Goal: Transaction & Acquisition: Purchase product/service

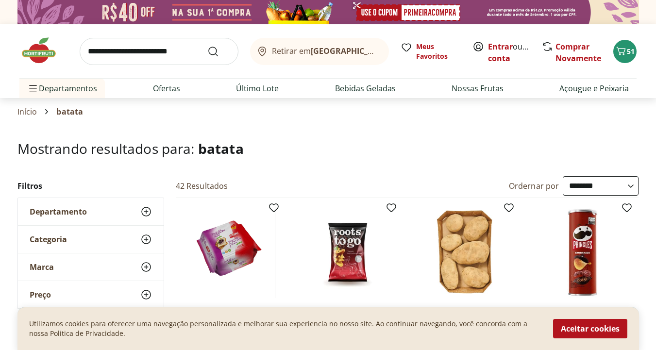
select select "**********"
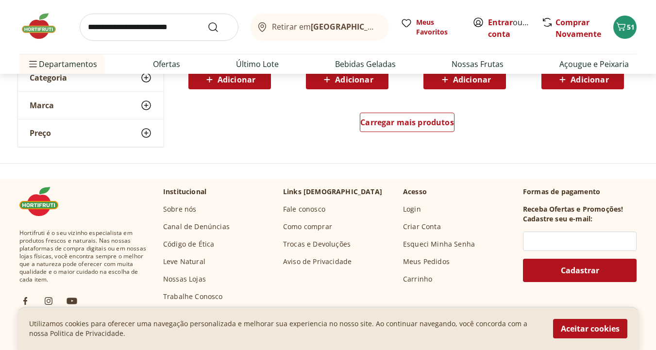
scroll to position [2001, 0]
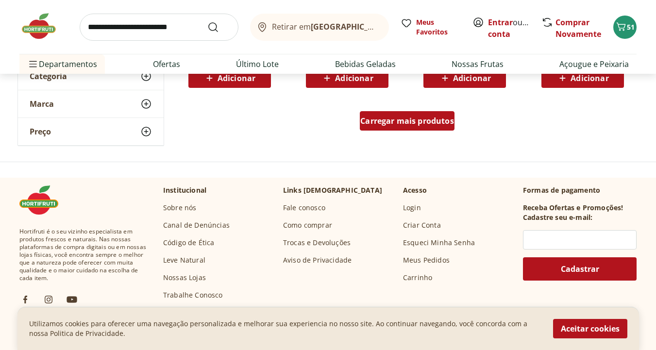
click at [401, 124] on span "Carregar mais produtos" at bounding box center [407, 121] width 94 height 8
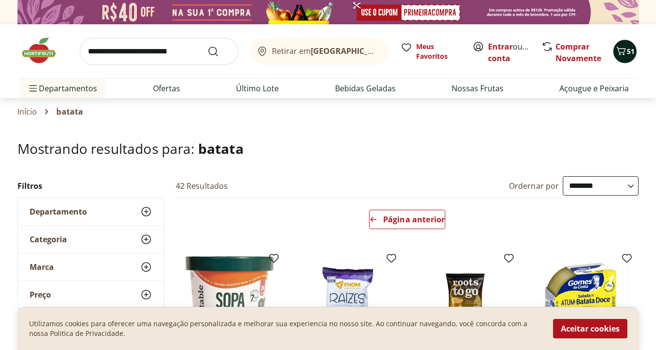
click at [620, 50] on icon "Carrinho" at bounding box center [621, 51] width 12 height 12
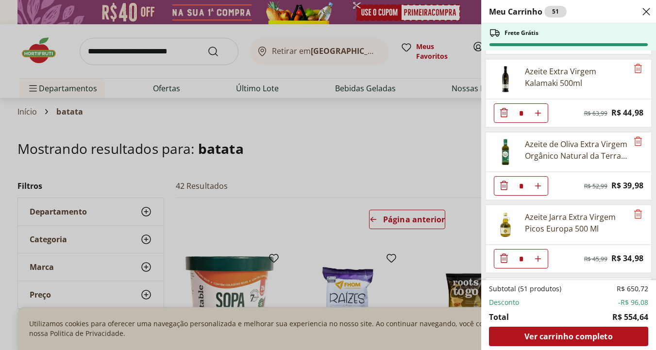
scroll to position [286, 0]
click at [635, 142] on icon "Remove" at bounding box center [638, 142] width 12 height 12
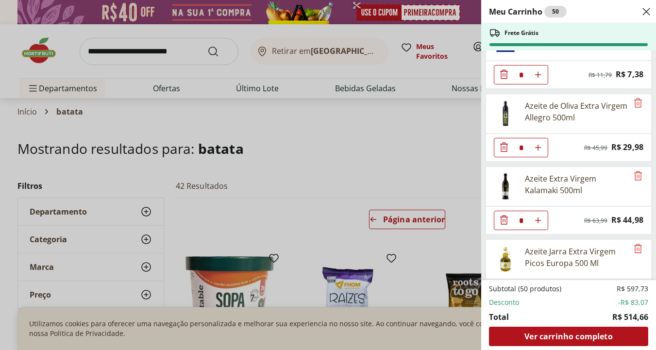
scroll to position [195, 0]
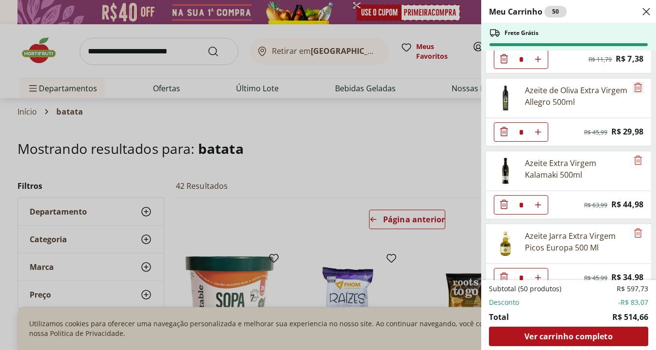
click at [633, 87] on icon "Remove" at bounding box center [638, 88] width 12 height 12
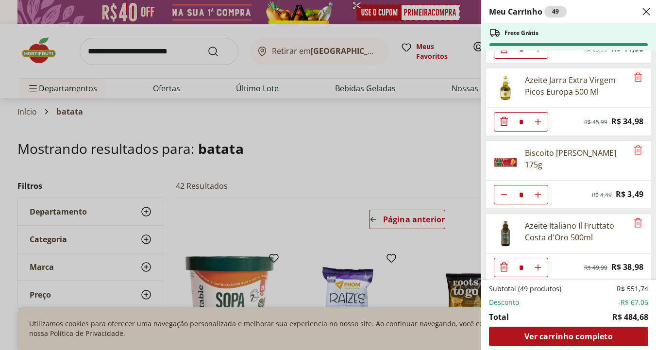
scroll to position [280, 0]
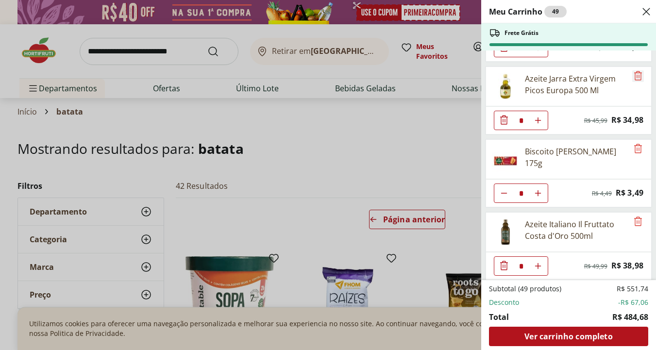
click at [634, 76] on icon "Remove" at bounding box center [638, 75] width 8 height 9
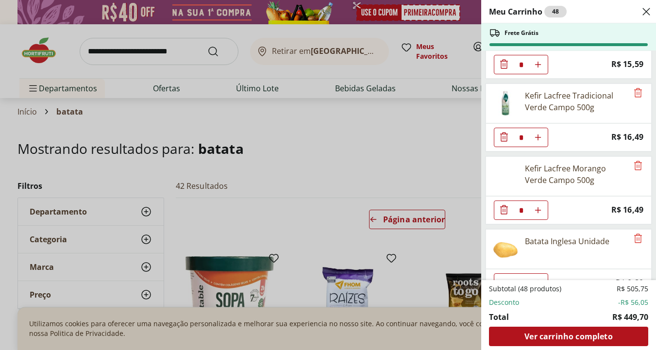
scroll to position [2104, 0]
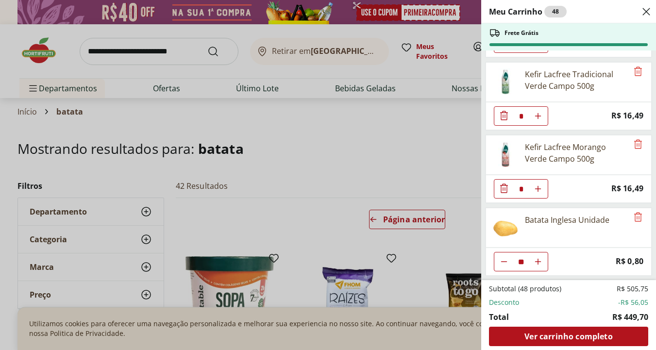
click at [182, 55] on div "Meu Carrinho 48 Frete Grátis [PERSON_NAME] Agtal 100g * Original price: R$ 7,29…" at bounding box center [328, 175] width 656 height 350
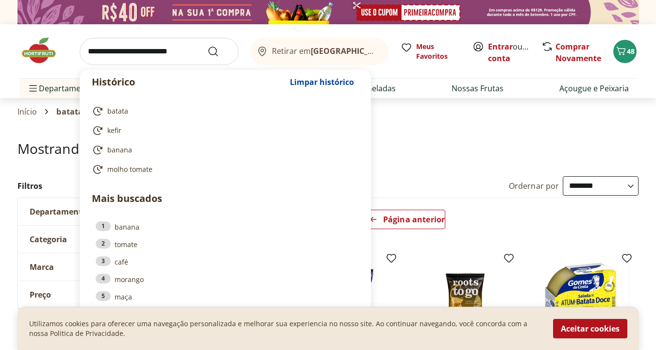
click at [175, 53] on input "search" at bounding box center [159, 51] width 159 height 27
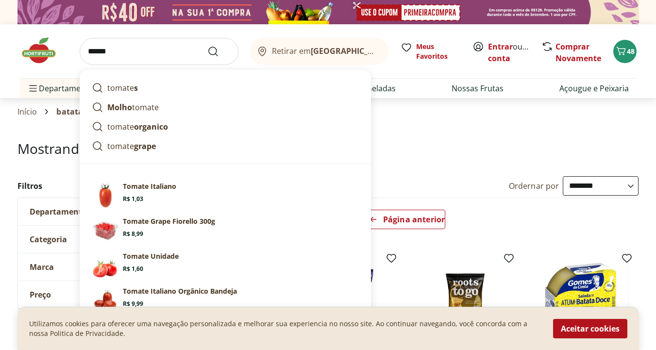
type input "******"
click at [207, 46] on button "Submit Search" at bounding box center [218, 52] width 23 height 12
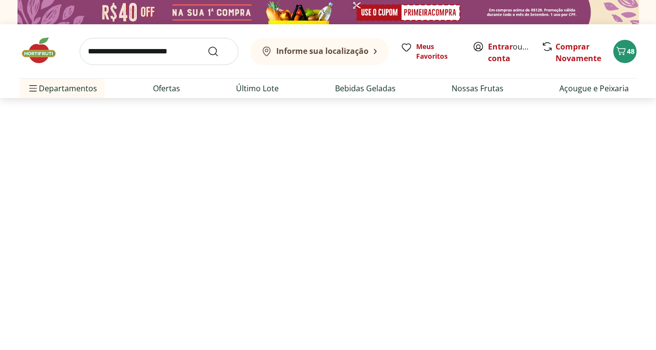
select select "**********"
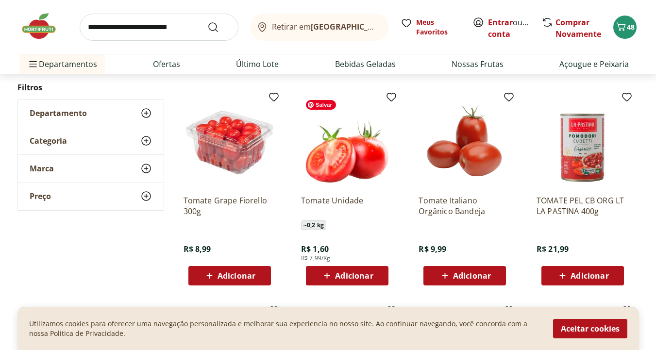
scroll to position [326, 0]
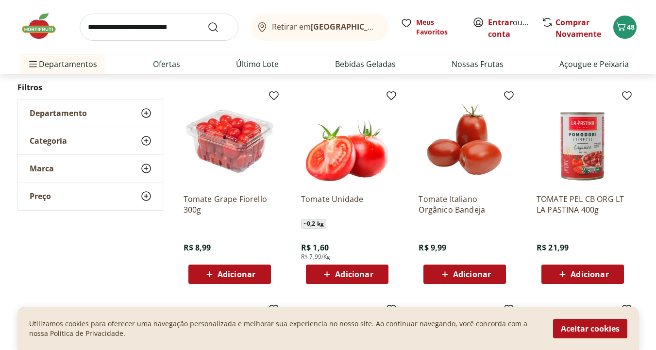
click at [347, 276] on span "Adicionar" at bounding box center [354, 274] width 38 height 8
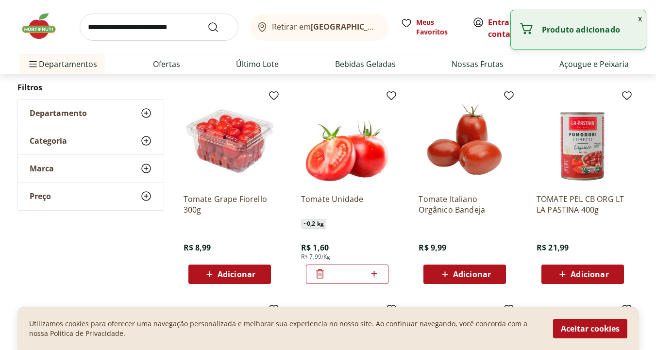
click at [376, 272] on icon at bounding box center [374, 274] width 12 height 12
type input "*"
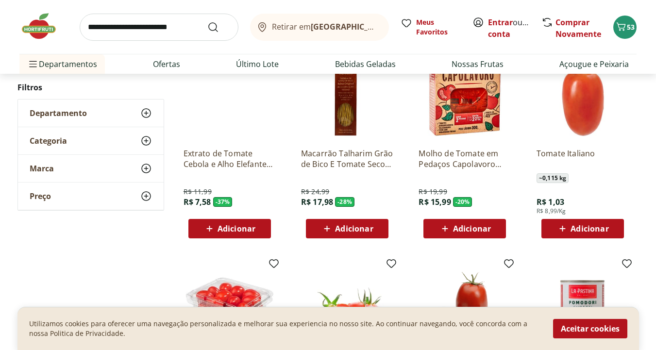
scroll to position [0, 0]
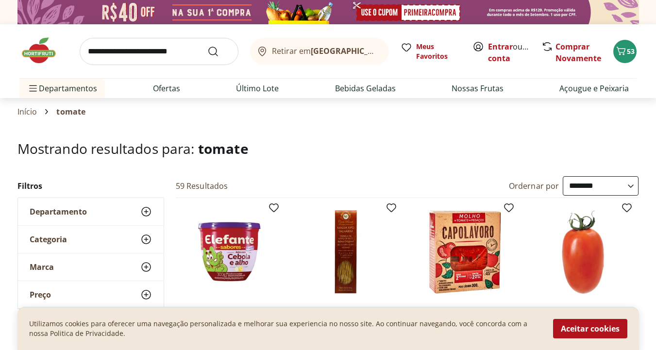
click at [115, 46] on input "search" at bounding box center [159, 51] width 159 height 27
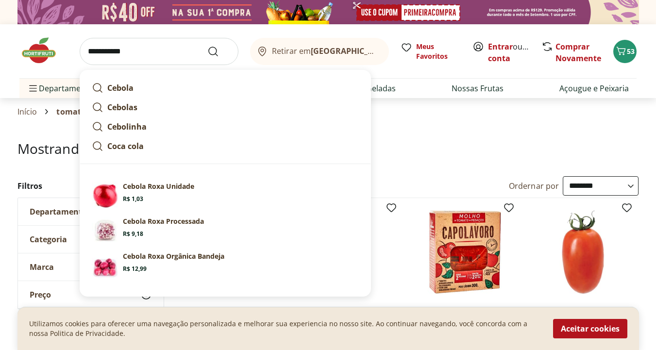
type input "**********"
click at [207, 46] on button "Submit Search" at bounding box center [218, 52] width 23 height 12
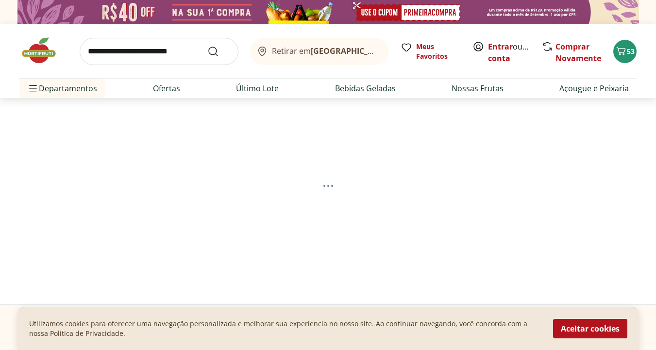
select select "**********"
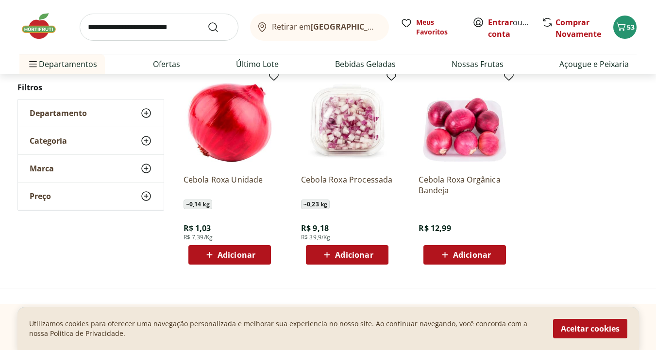
scroll to position [130, 0]
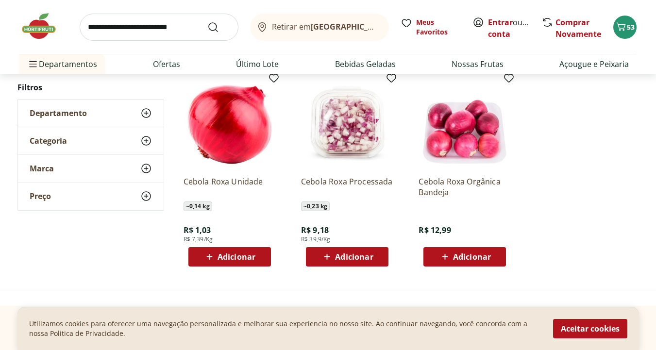
click at [222, 254] on span "Adicionar" at bounding box center [236, 257] width 38 height 8
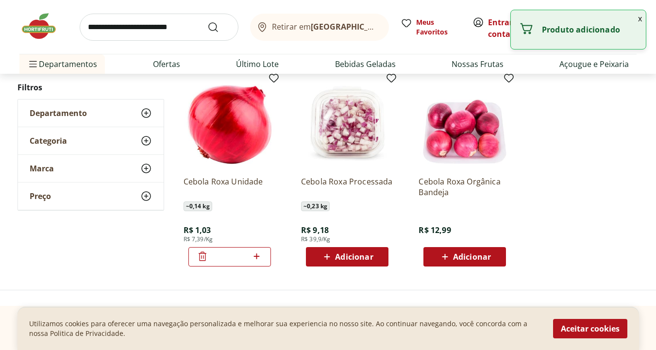
click at [255, 257] on icon at bounding box center [256, 256] width 12 height 12
type input "*"
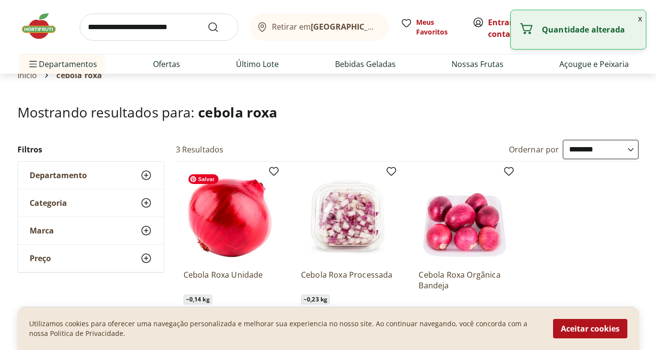
scroll to position [0, 0]
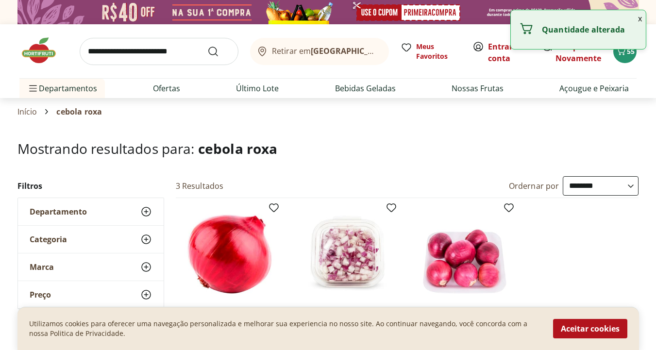
click at [149, 54] on input "search" at bounding box center [159, 51] width 159 height 27
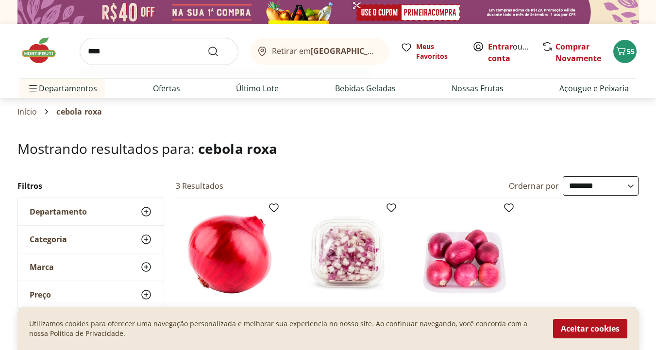
type input "****"
click at [207, 46] on button "Submit Search" at bounding box center [218, 52] width 23 height 12
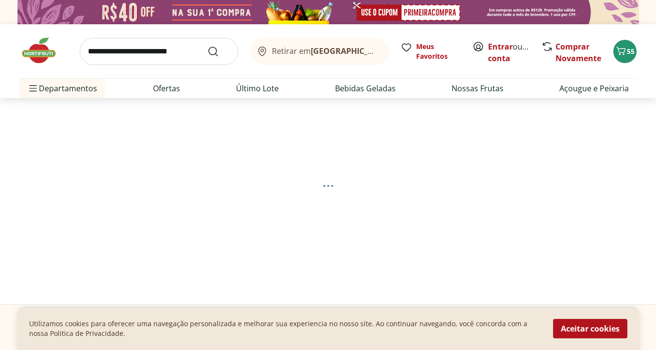
select select "**********"
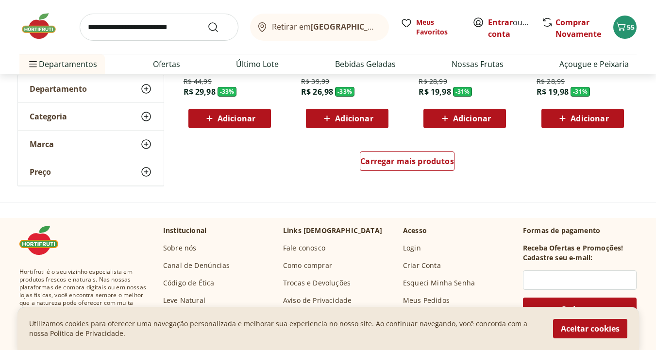
scroll to position [713, 0]
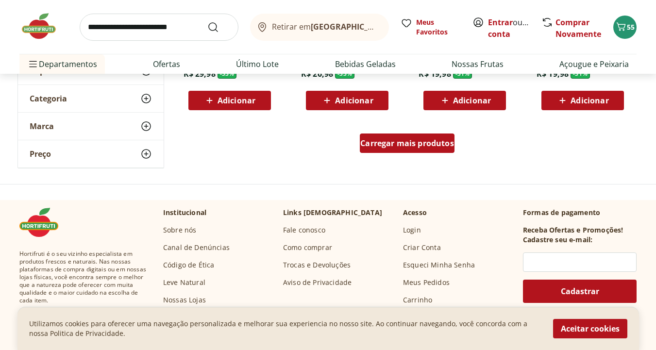
click at [383, 146] on span "Carregar mais produtos" at bounding box center [407, 143] width 94 height 8
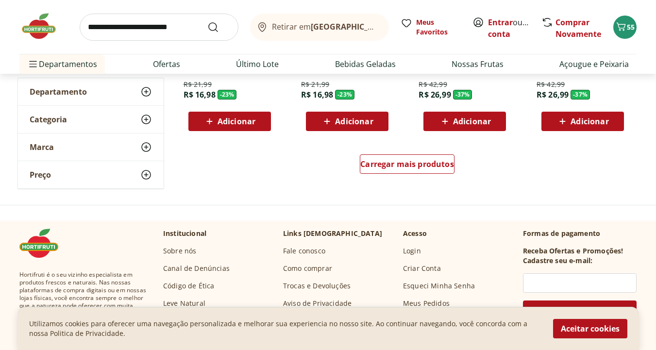
scroll to position [1332, 0]
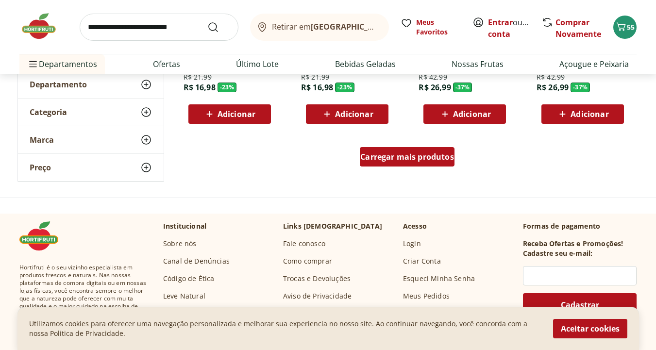
click at [389, 163] on div "Carregar mais produtos" at bounding box center [407, 156] width 95 height 19
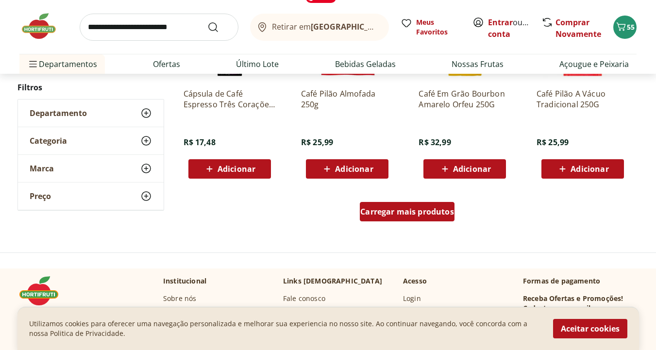
scroll to position [1913, 0]
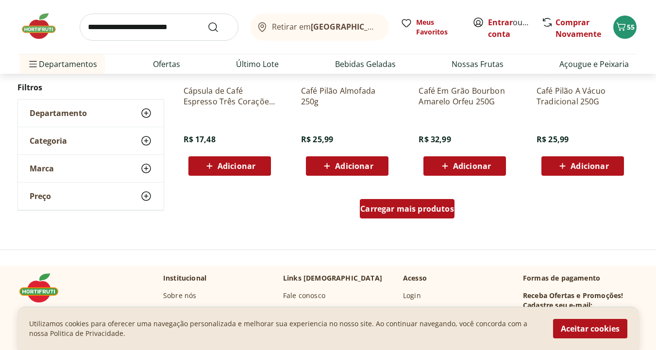
click at [411, 205] on span "Carregar mais produtos" at bounding box center [407, 209] width 94 height 8
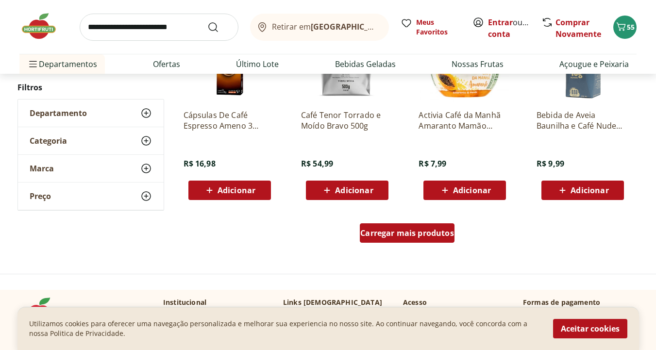
scroll to position [2527, 0]
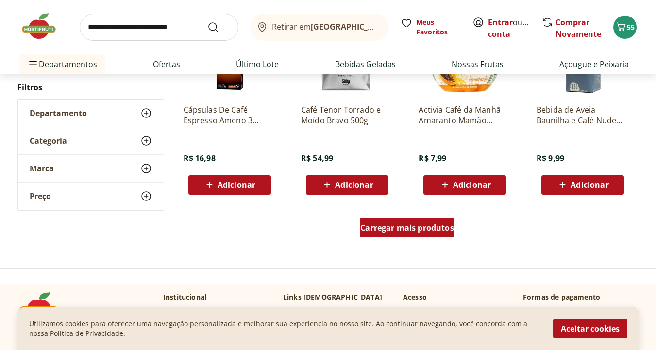
click at [404, 227] on span "Carregar mais produtos" at bounding box center [407, 228] width 94 height 8
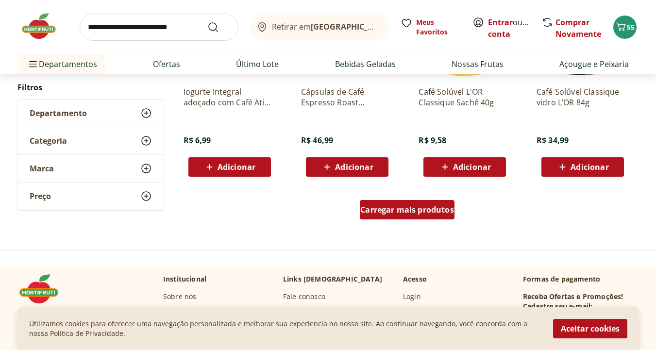
scroll to position [3180, 0]
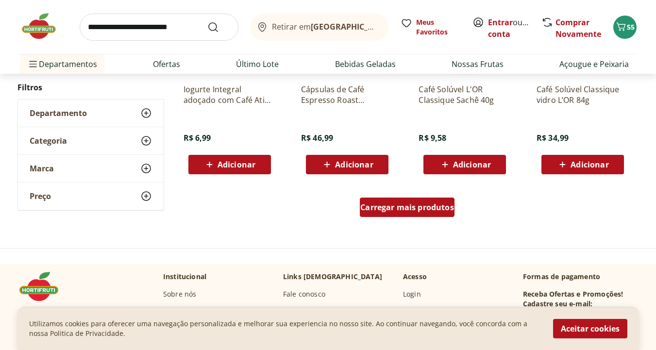
click at [405, 213] on div "Carregar mais produtos" at bounding box center [407, 207] width 95 height 19
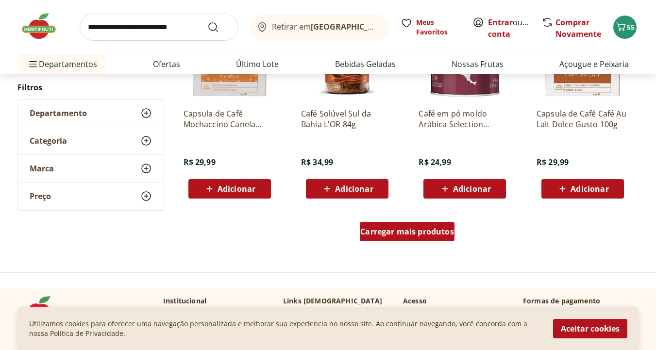
scroll to position [3789, 0]
click at [409, 222] on div "Carregar mais produtos" at bounding box center [407, 230] width 95 height 19
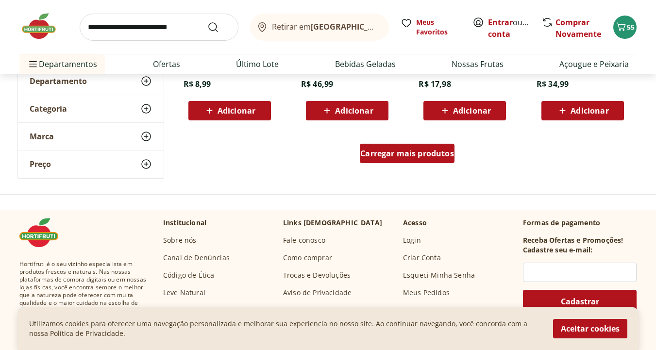
click at [409, 155] on span "Carregar mais produtos" at bounding box center [407, 153] width 94 height 8
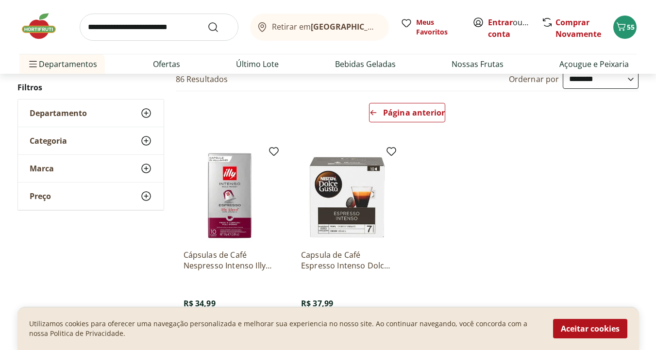
scroll to position [92, 0]
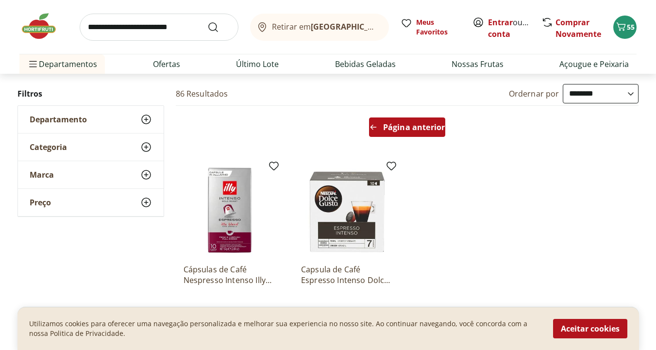
click at [401, 132] on div "Página anterior" at bounding box center [407, 126] width 76 height 19
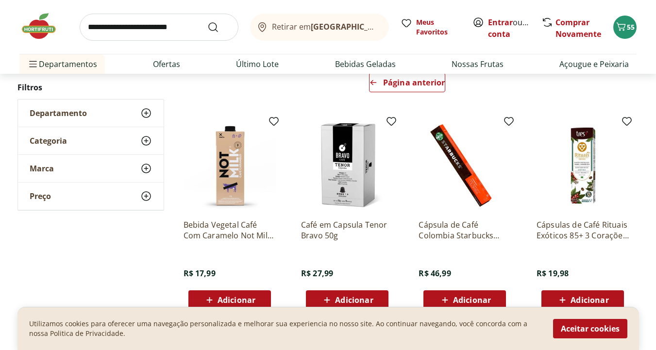
scroll to position [0, 0]
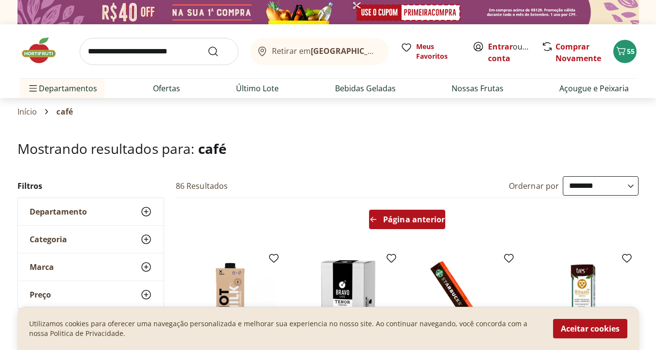
click at [417, 218] on span "Página anterior" at bounding box center [414, 219] width 62 height 8
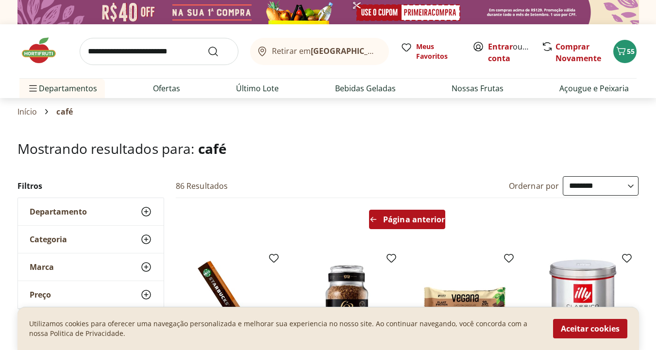
click at [379, 226] on div "Página anterior" at bounding box center [407, 219] width 76 height 19
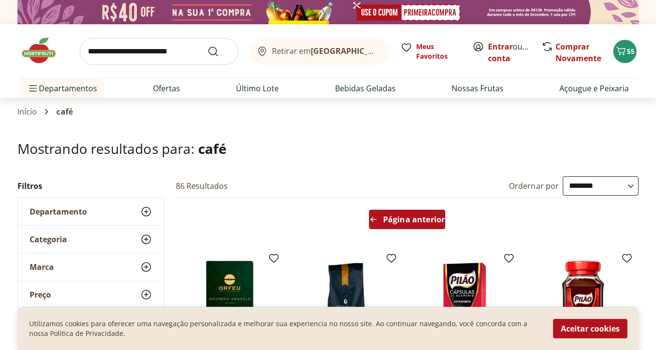
click at [385, 215] on span "Página anterior" at bounding box center [414, 219] width 62 height 8
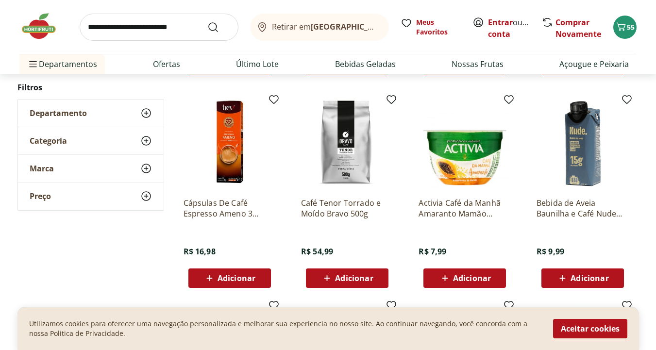
scroll to position [586, 0]
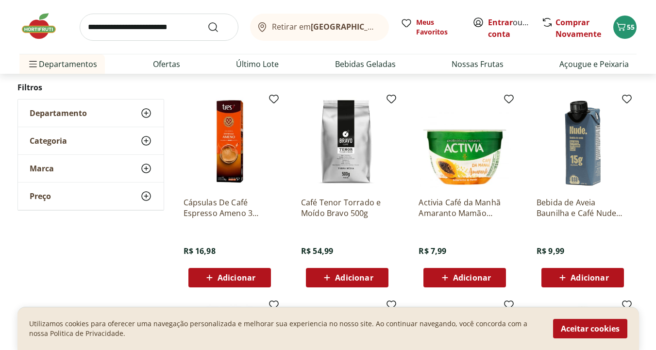
click at [331, 280] on icon at bounding box center [327, 278] width 12 height 12
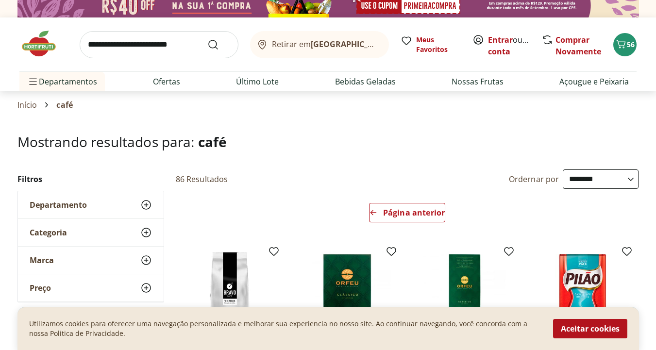
scroll to position [4, 0]
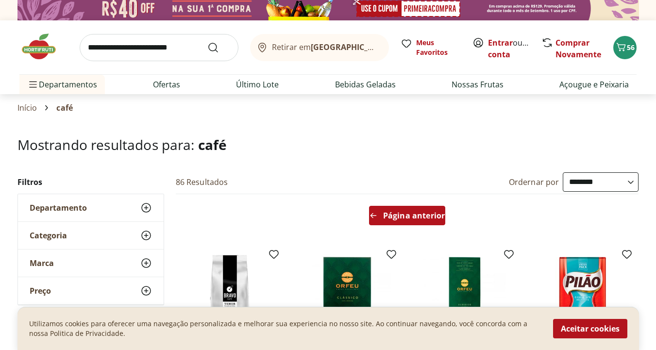
click at [404, 219] on span "Página anterior" at bounding box center [414, 216] width 62 height 8
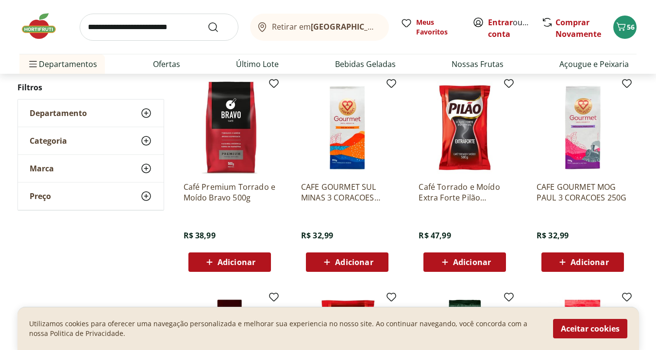
scroll to position [390, 0]
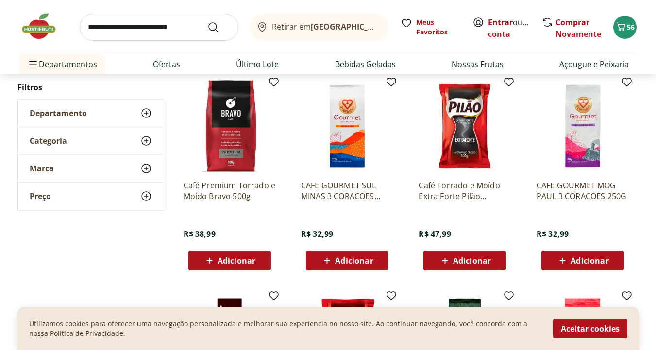
click at [456, 258] on span "Adicionar" at bounding box center [472, 261] width 38 height 8
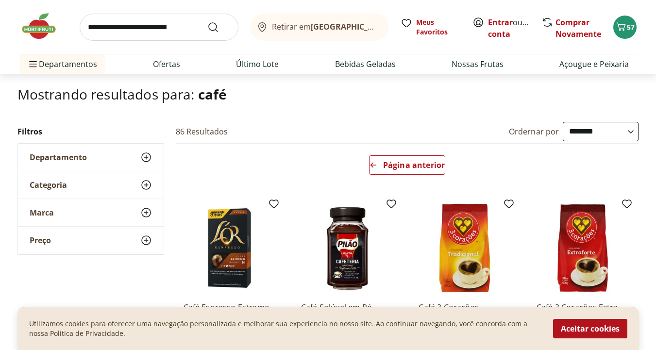
scroll to position [53, 0]
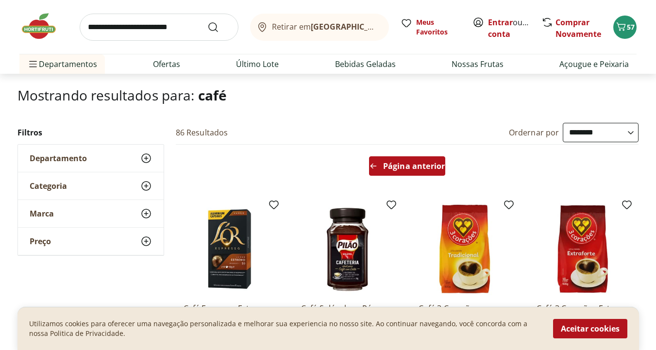
click at [392, 169] on span "Página anterior" at bounding box center [414, 166] width 62 height 8
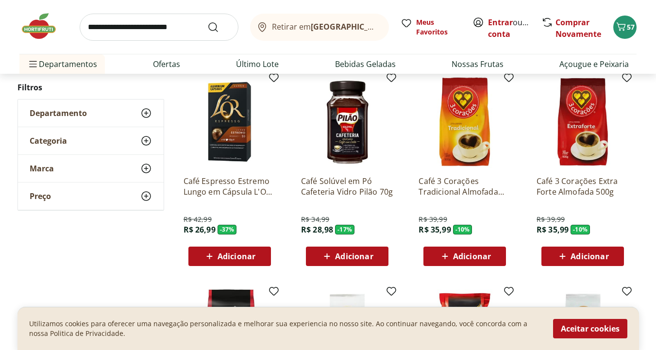
scroll to position [815, 0]
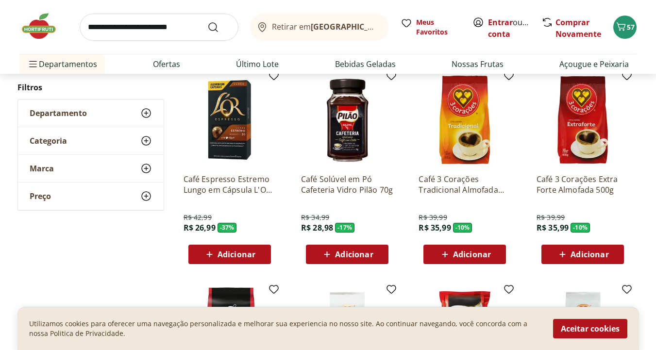
click at [467, 257] on span "Adicionar" at bounding box center [472, 254] width 38 height 8
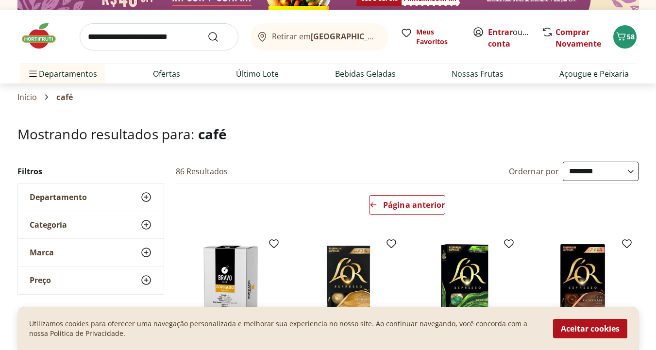
scroll to position [0, 0]
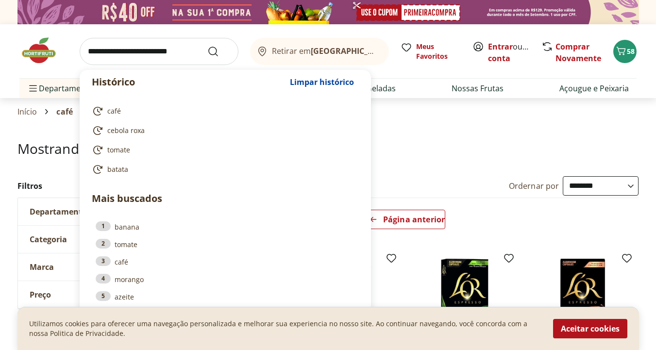
click at [155, 56] on input "search" at bounding box center [159, 51] width 159 height 27
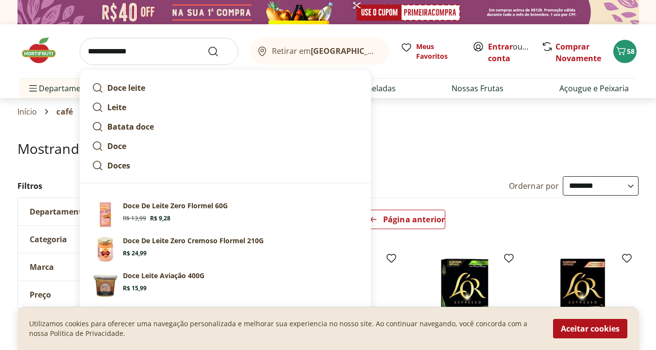
type input "**********"
click at [207, 46] on button "Submit Search" at bounding box center [218, 52] width 23 height 12
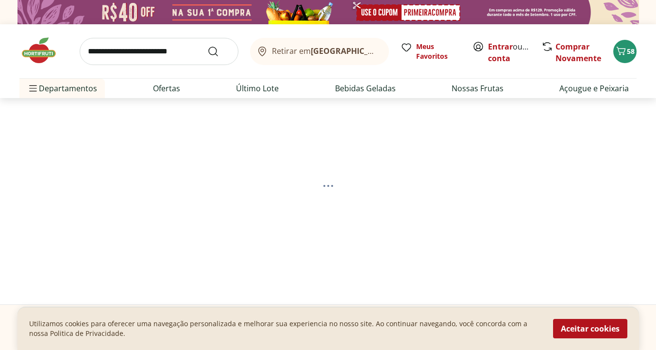
select select "**********"
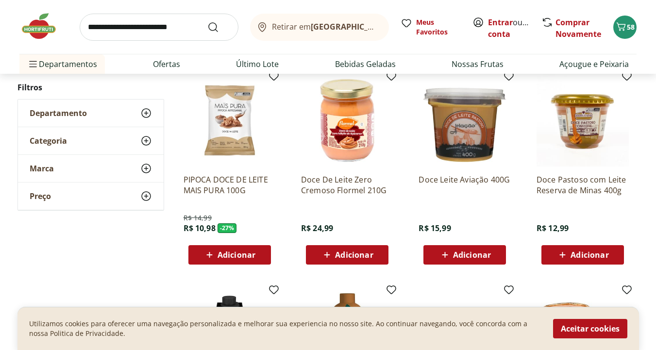
scroll to position [346, 0]
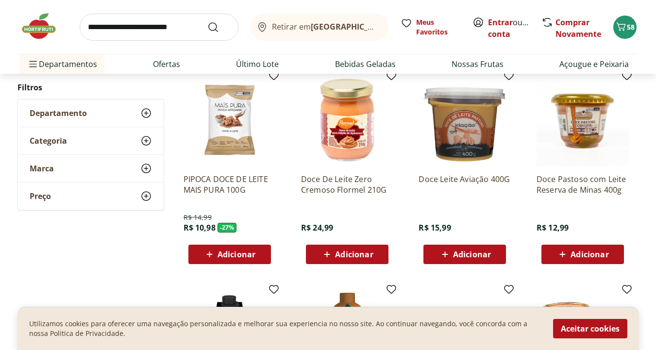
click at [456, 247] on div "Adicionar" at bounding box center [464, 254] width 67 height 17
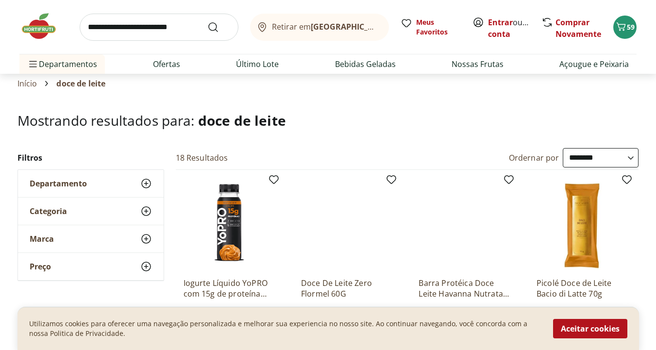
scroll to position [0, 0]
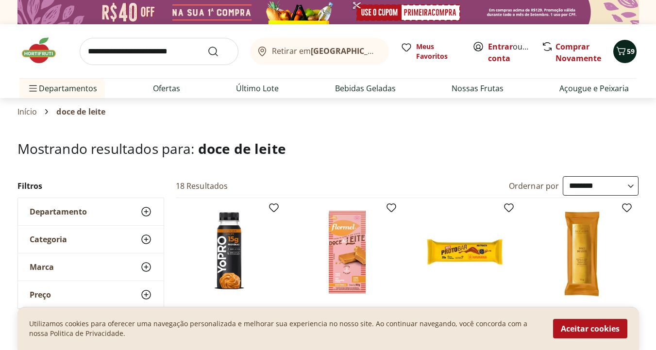
click at [619, 43] on button "59" at bounding box center [624, 51] width 23 height 23
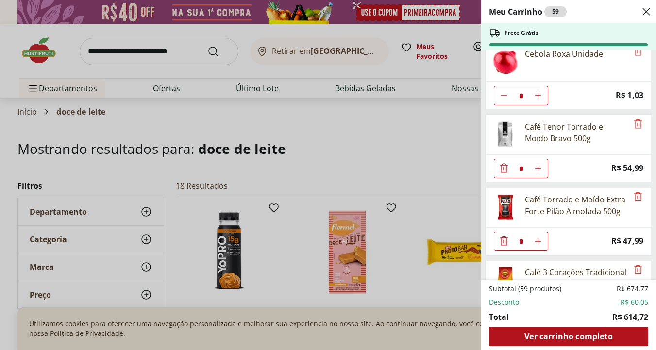
scroll to position [2541, 0]
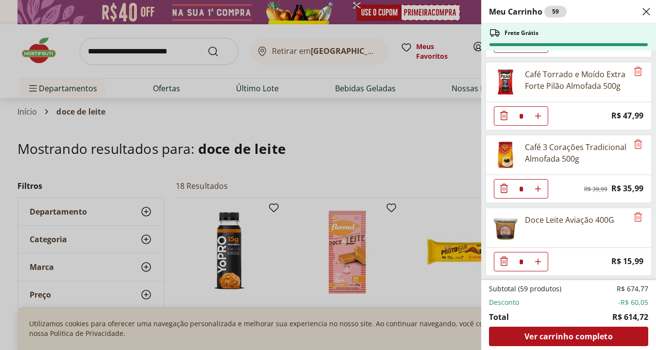
click at [156, 107] on div "Meu Carrinho 59 Frete Grátis Amendoim Salgadinho Agtal 100g * Original price: R…" at bounding box center [328, 175] width 656 height 350
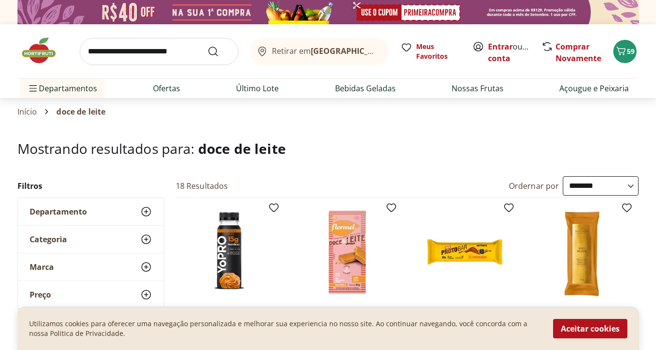
click at [38, 51] on img at bounding box center [43, 50] width 49 height 29
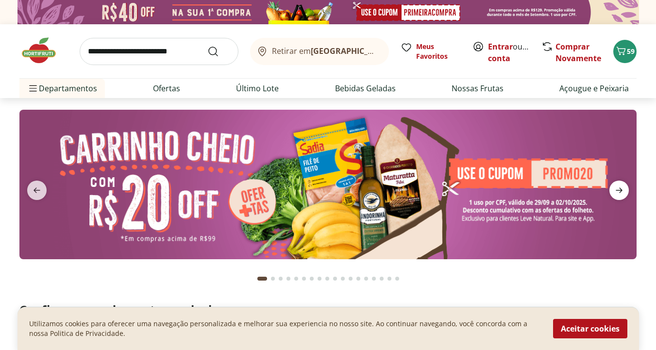
click at [613, 188] on icon "next" at bounding box center [619, 190] width 12 height 12
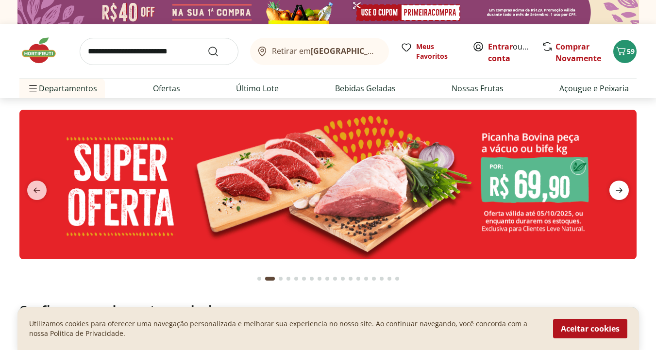
click at [613, 188] on icon "next" at bounding box center [619, 190] width 12 height 12
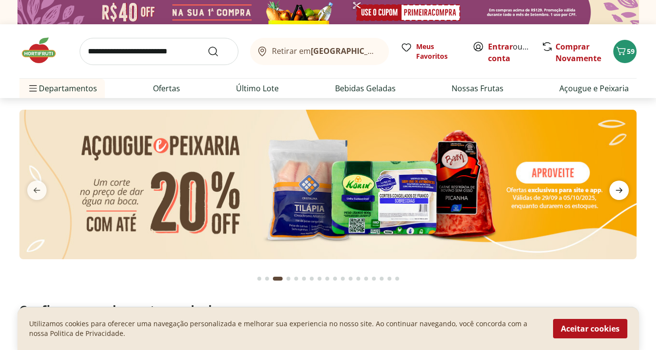
click at [613, 188] on icon "next" at bounding box center [619, 190] width 12 height 12
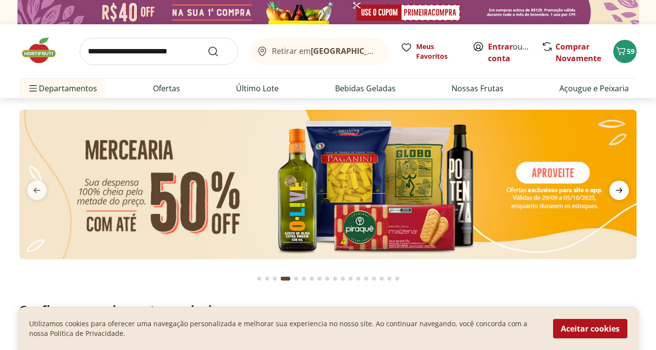
click at [613, 188] on icon "next" at bounding box center [619, 190] width 12 height 12
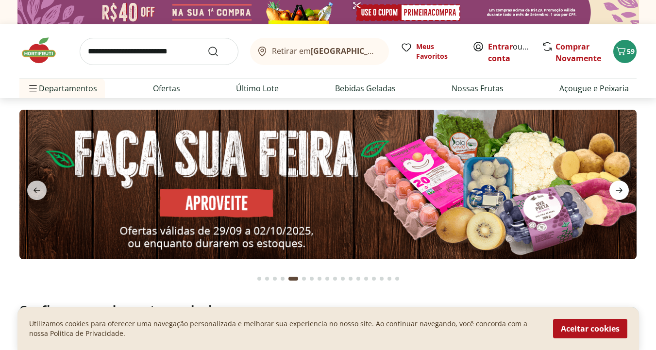
click at [613, 188] on icon "next" at bounding box center [619, 190] width 12 height 12
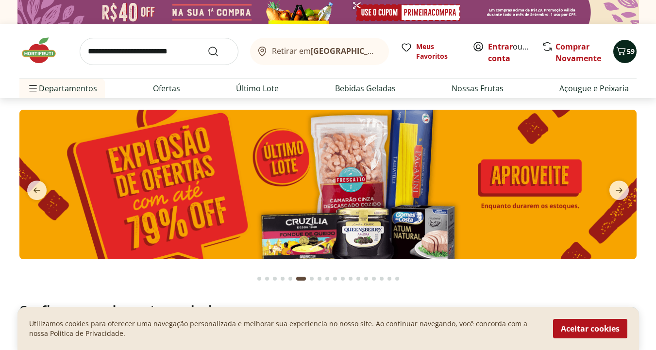
click at [618, 52] on icon "Carrinho" at bounding box center [621, 51] width 12 height 12
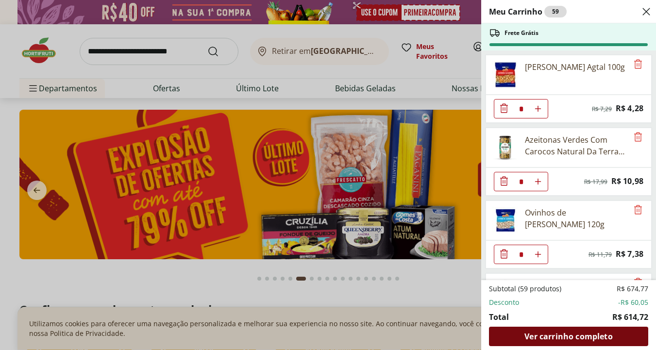
click at [571, 335] on span "Ver carrinho completo" at bounding box center [568, 336] width 88 height 8
